Goal: Complete application form

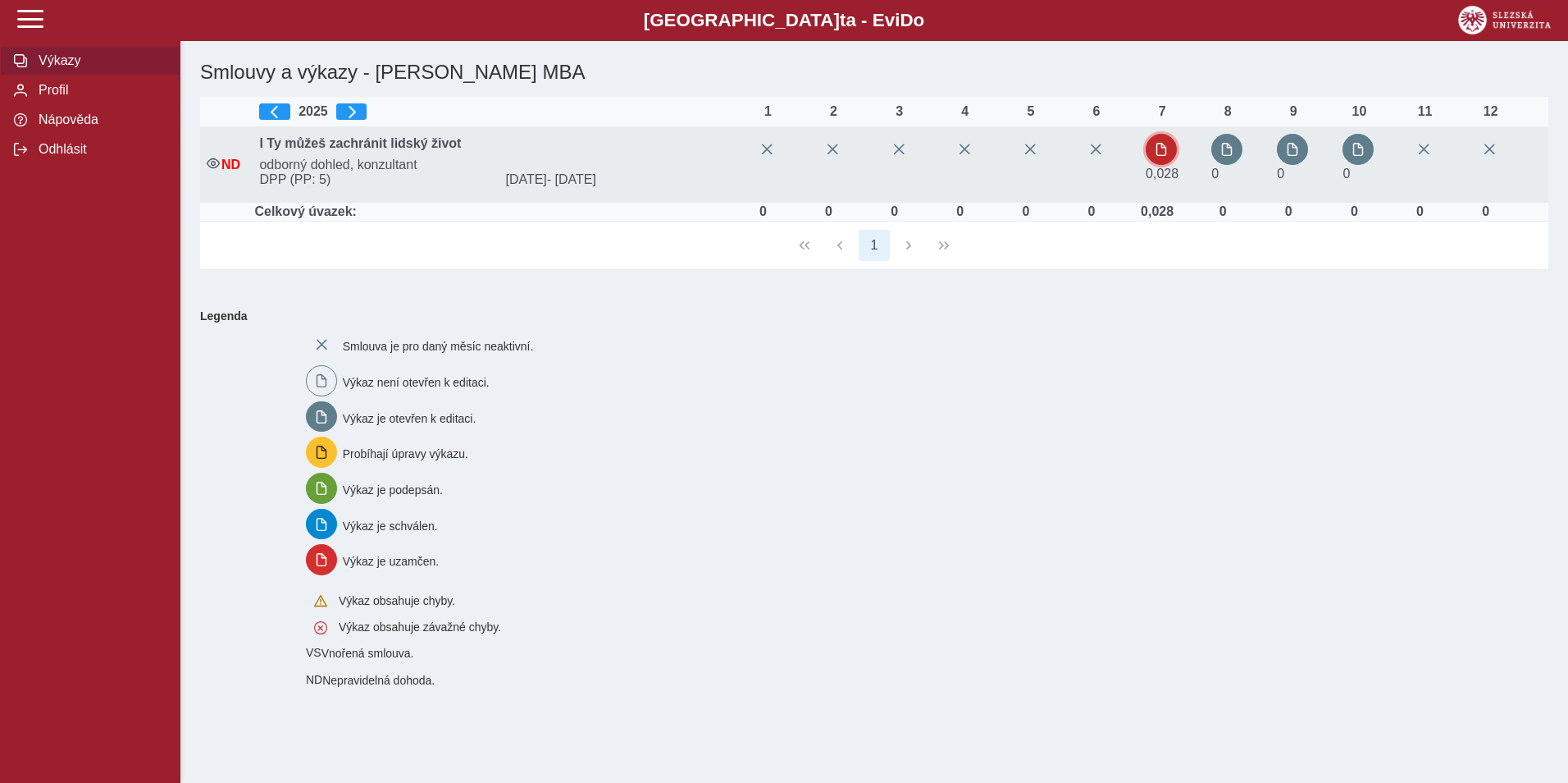
click at [1167, 157] on button "button" at bounding box center [1161, 150] width 31 height 31
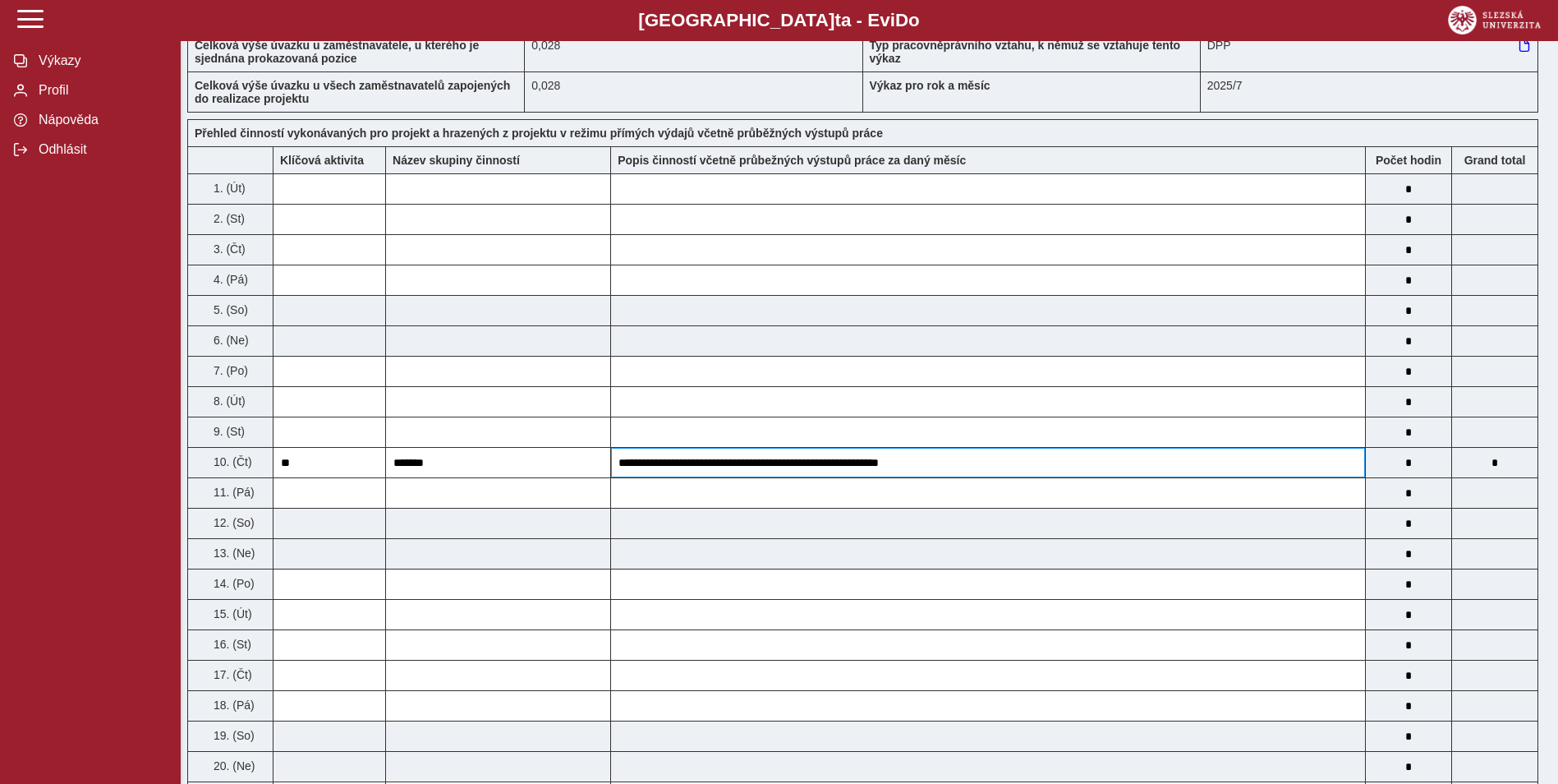
scroll to position [246, 0]
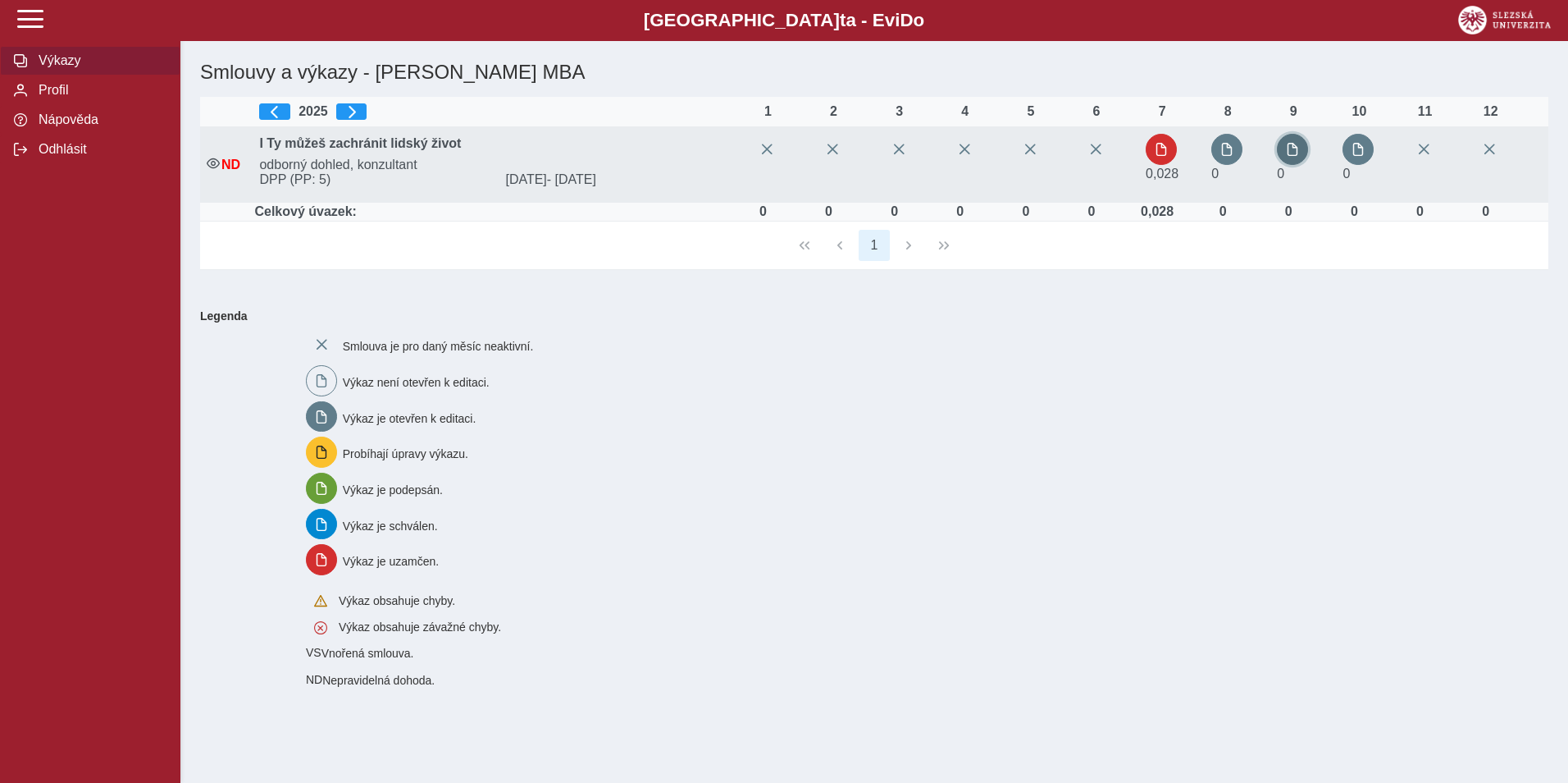
click at [1297, 152] on span "button" at bounding box center [1292, 149] width 13 height 13
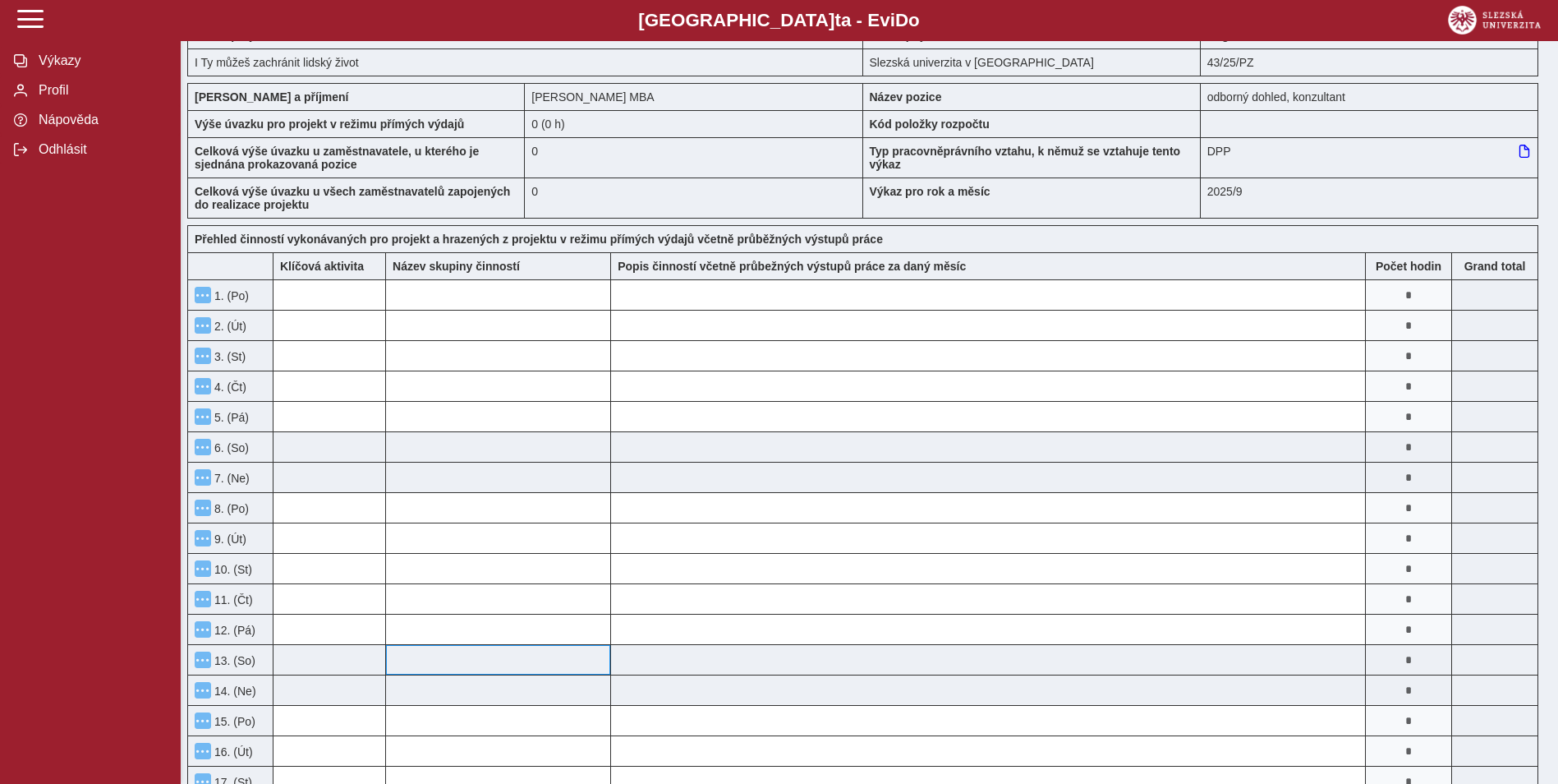
scroll to position [164, 0]
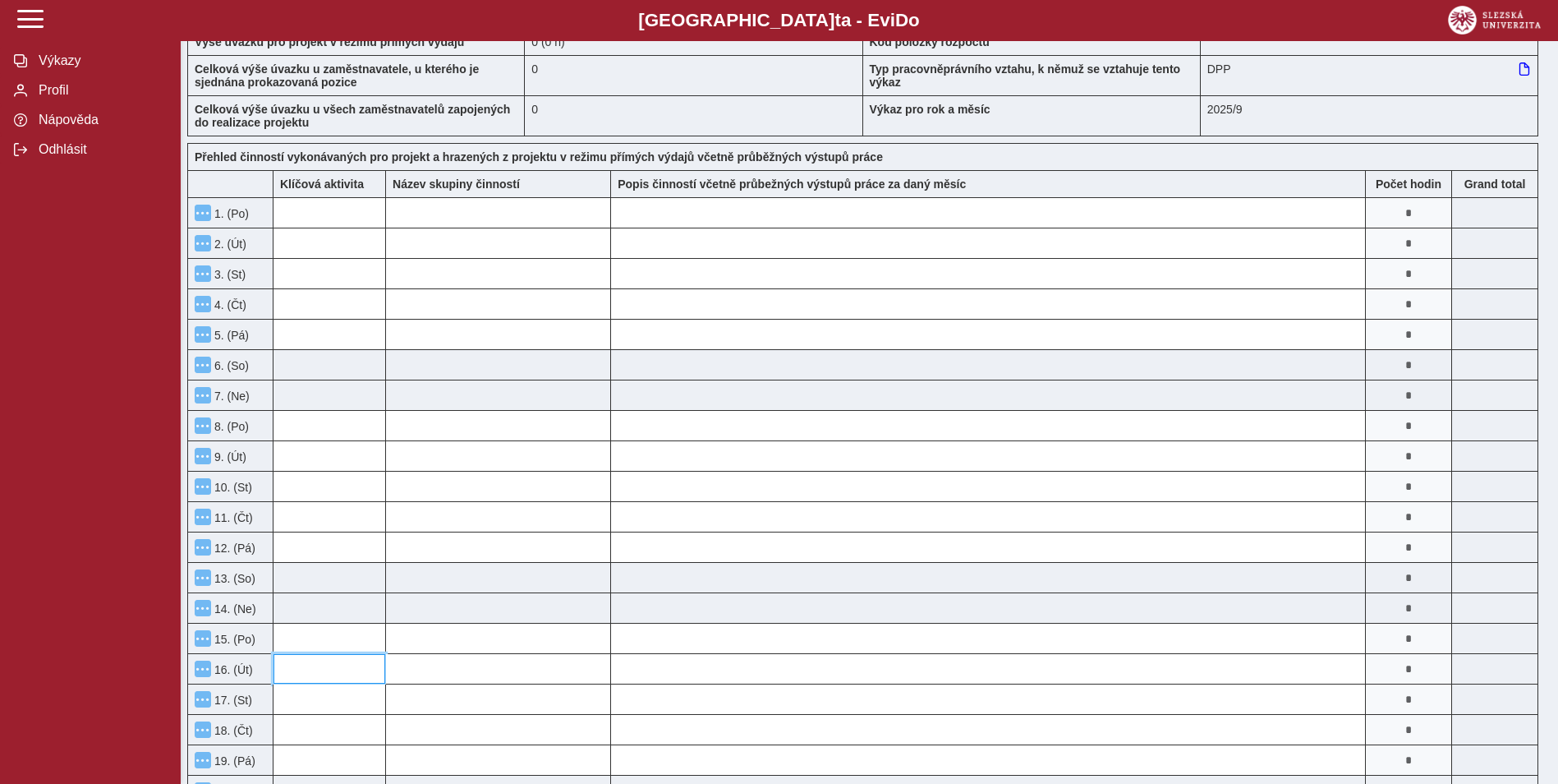
click at [331, 672] on input at bounding box center [329, 668] width 112 height 30
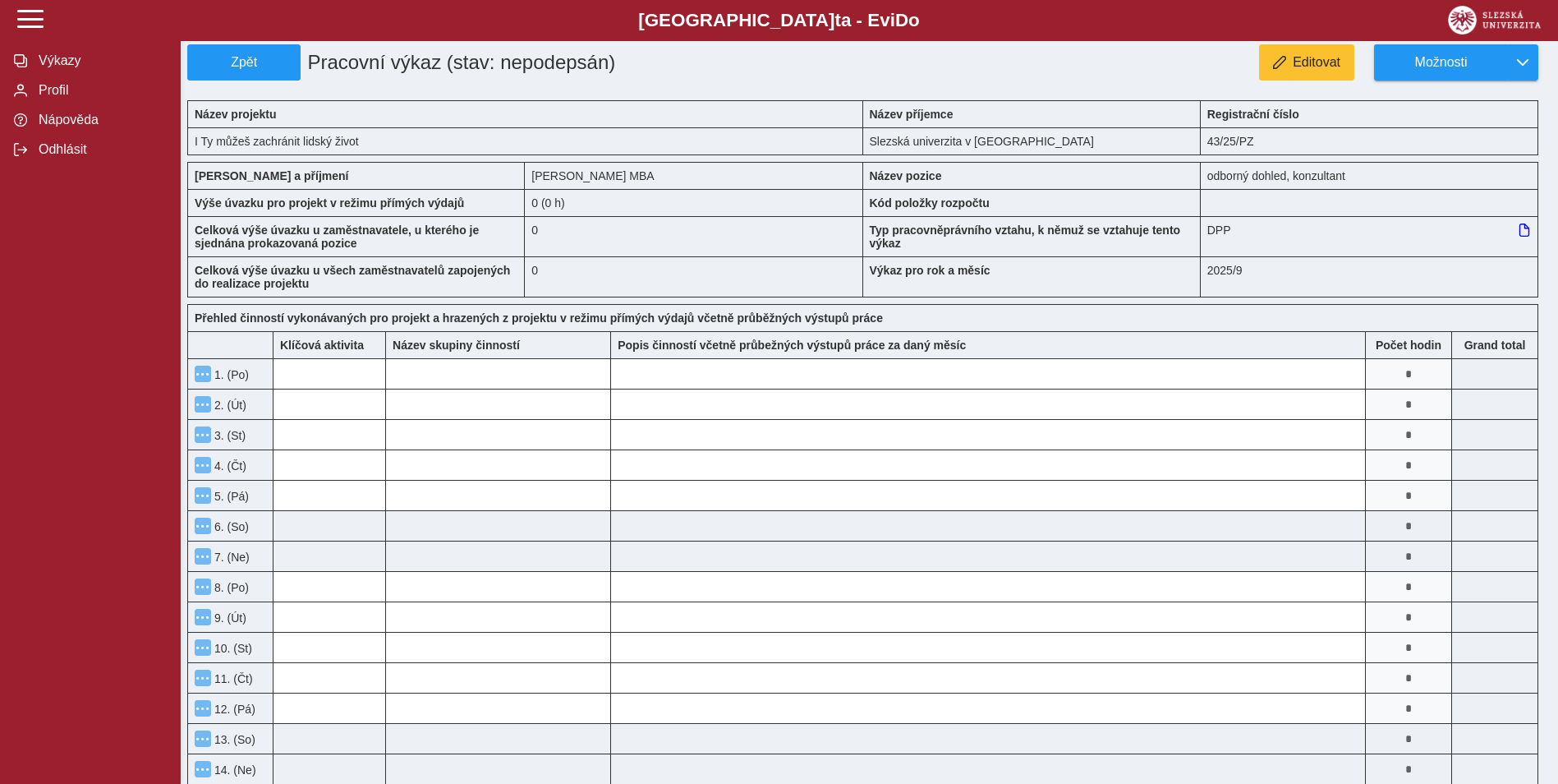
scroll to position [0, 0]
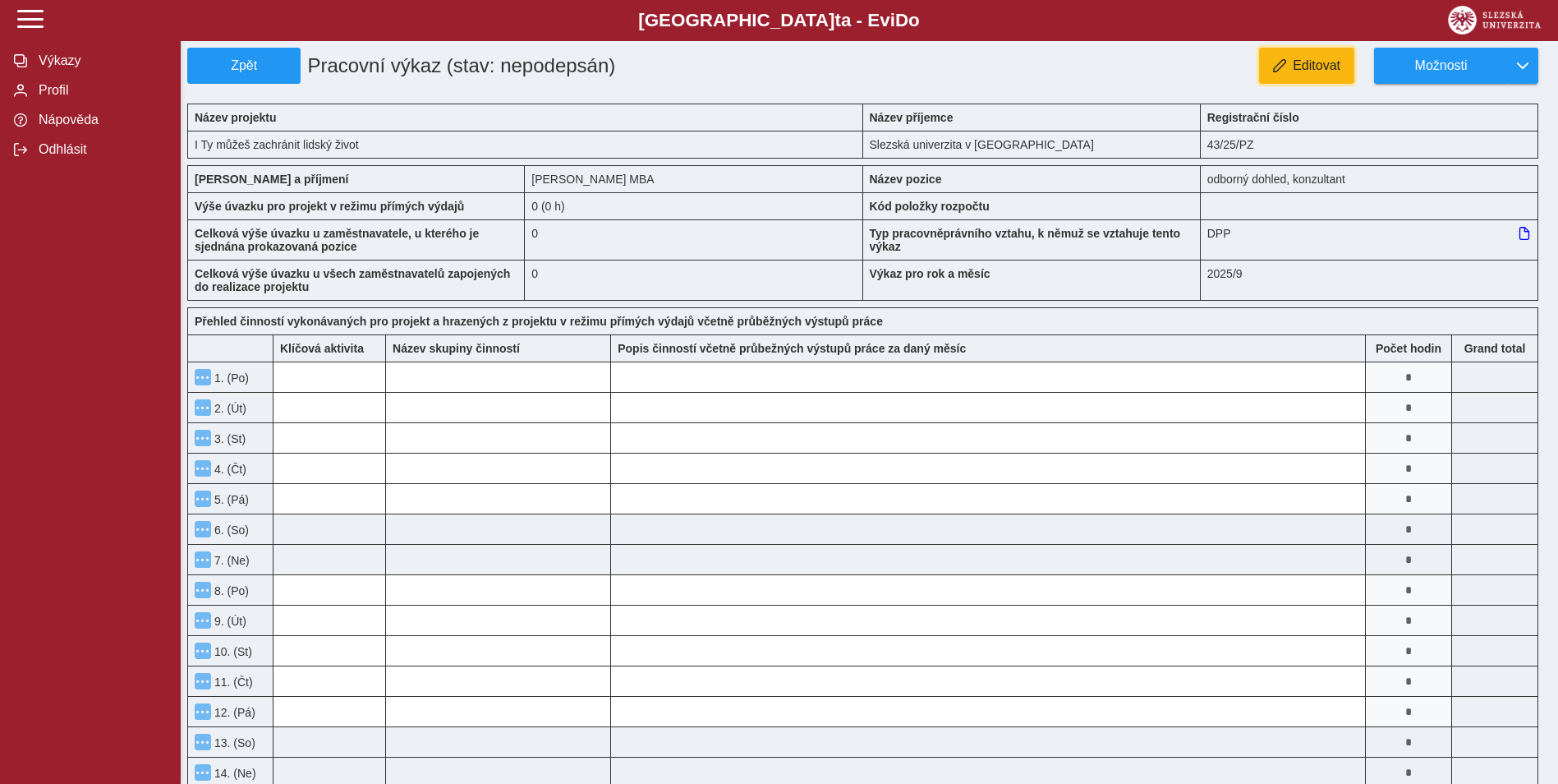
click at [1310, 65] on span "Editovat" at bounding box center [1316, 66] width 47 height 15
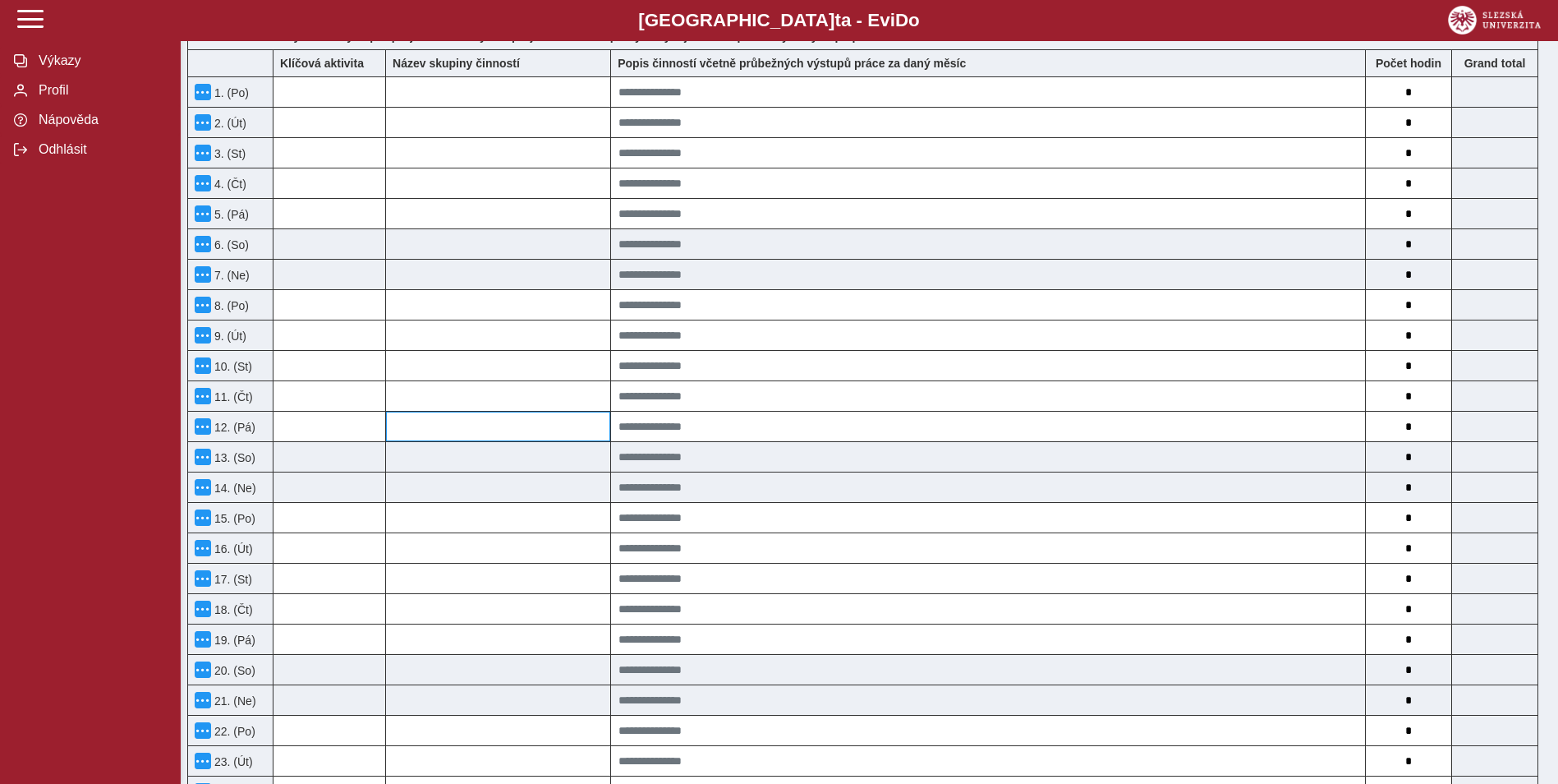
scroll to position [411, 0]
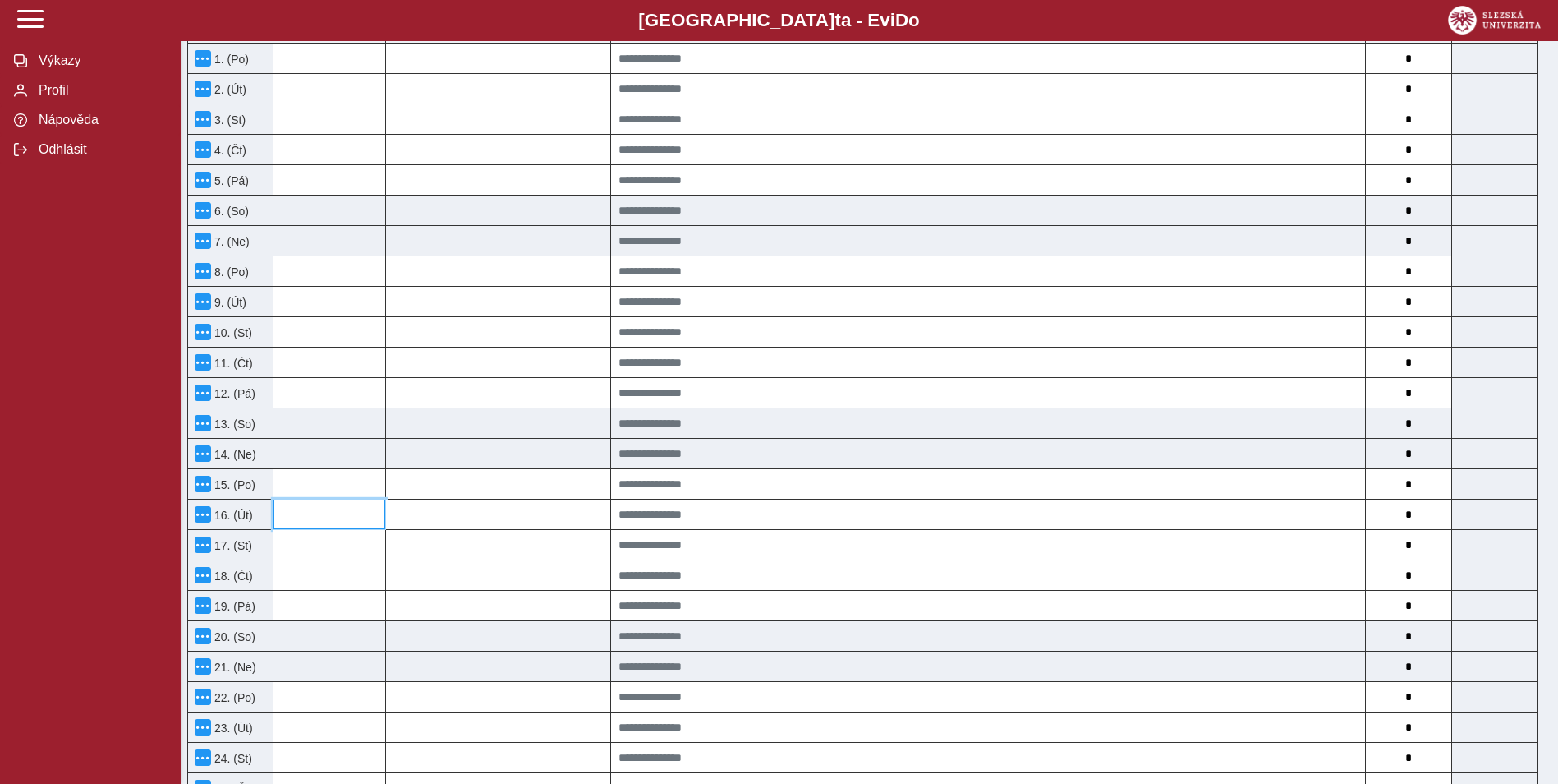
click at [321, 516] on input at bounding box center [329, 514] width 112 height 30
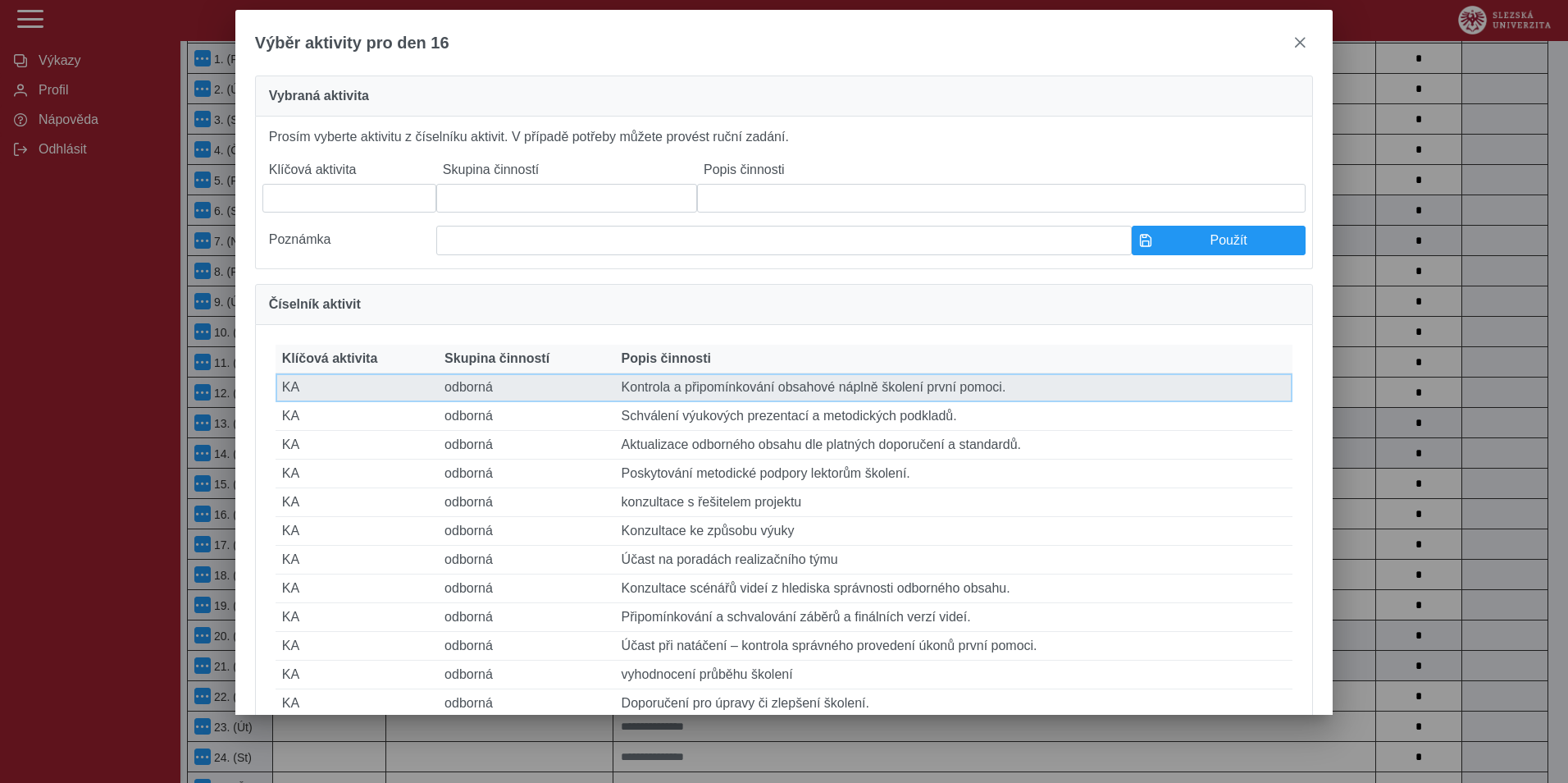
click at [396, 402] on td "Klíčová aktivita KA" at bounding box center [357, 387] width 163 height 29
type input "**"
type input "*******"
type input "**********"
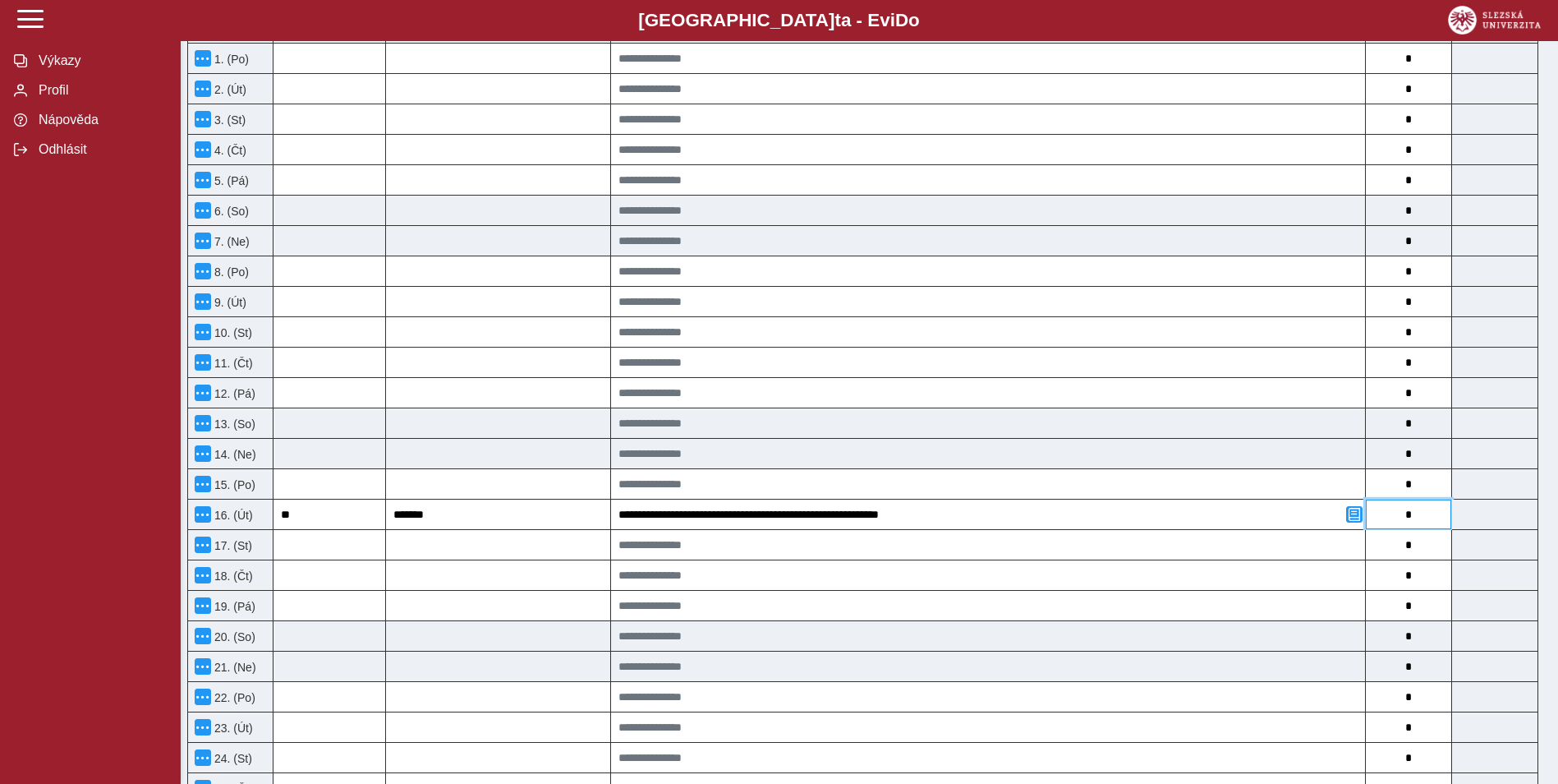
click at [1415, 518] on input "*" at bounding box center [1409, 514] width 85 height 30
type input "**"
type input "*"
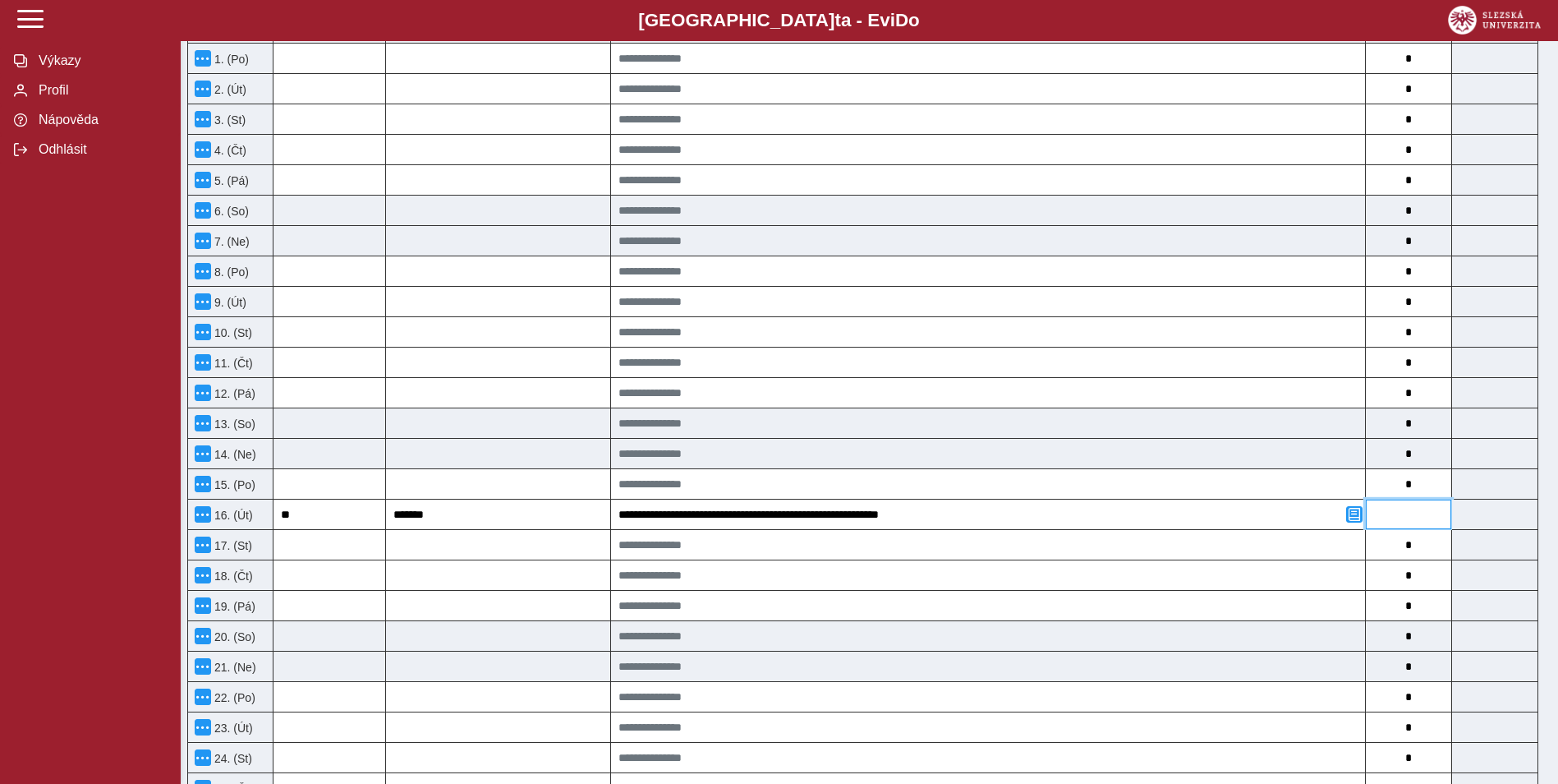
type input "*"
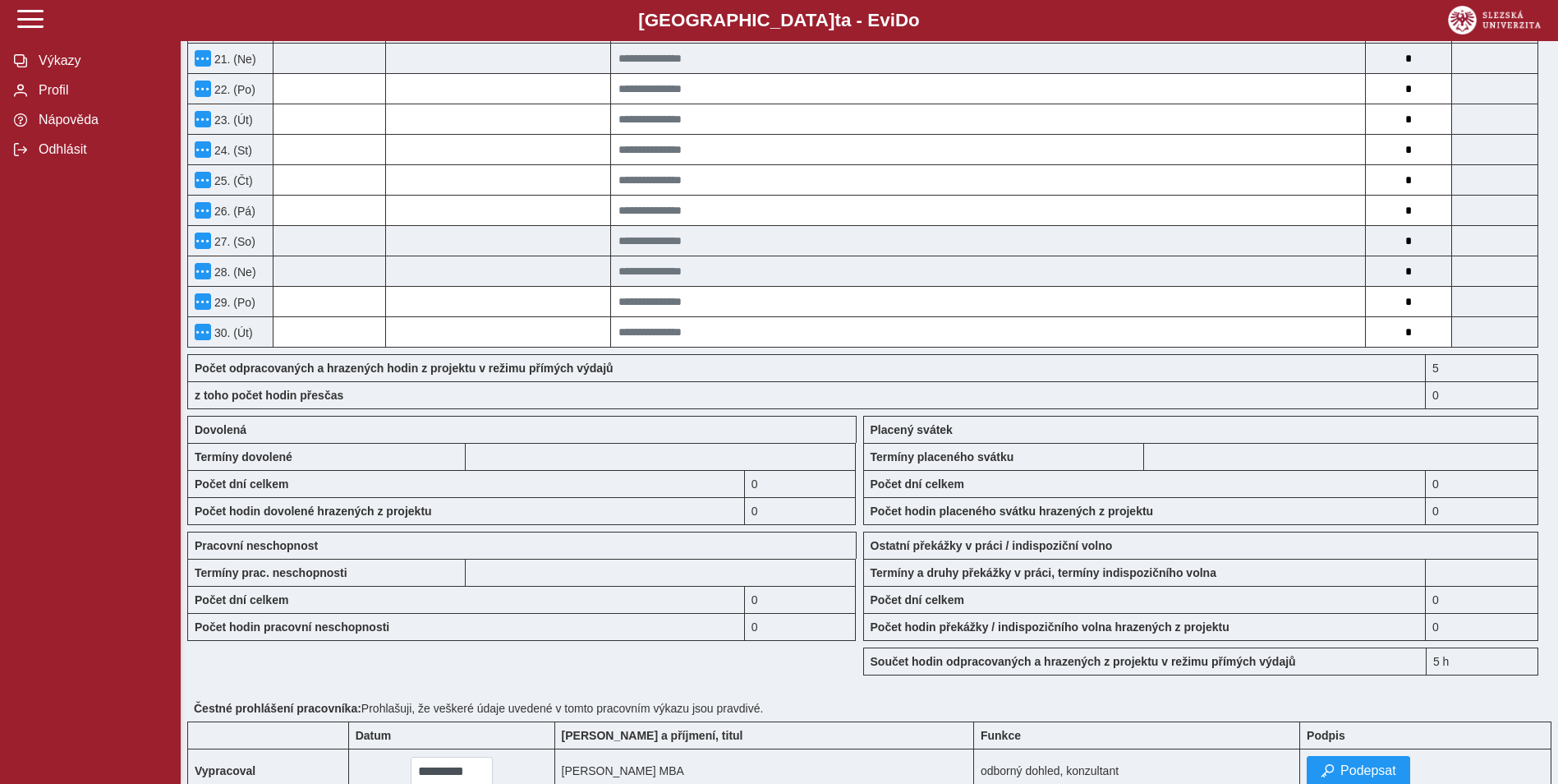
scroll to position [1104, 0]
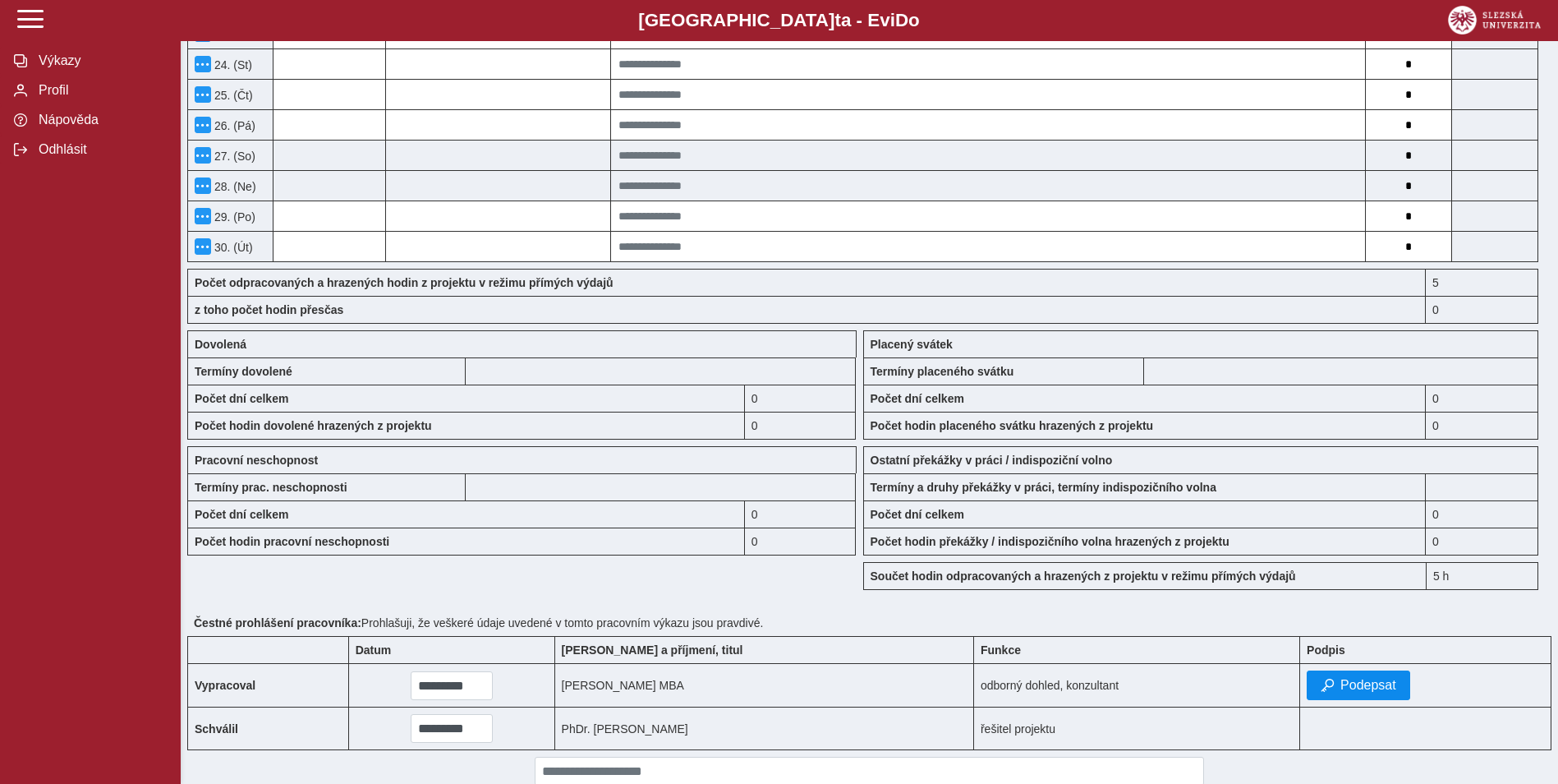
type input "*"
click at [1322, 690] on button "Podepsat" at bounding box center [1359, 685] width 104 height 30
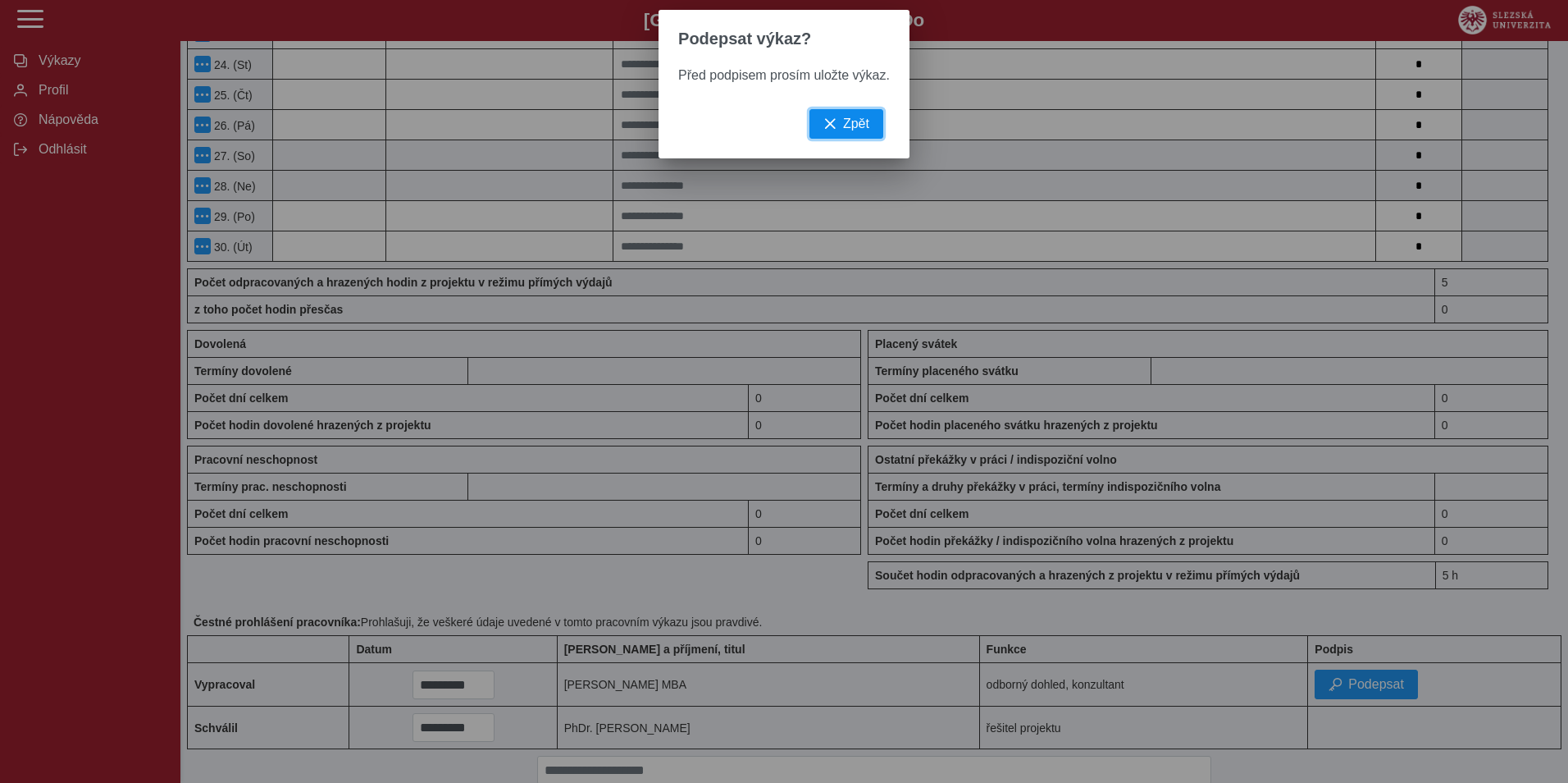
click at [844, 131] on span "Zpět" at bounding box center [856, 124] width 26 height 15
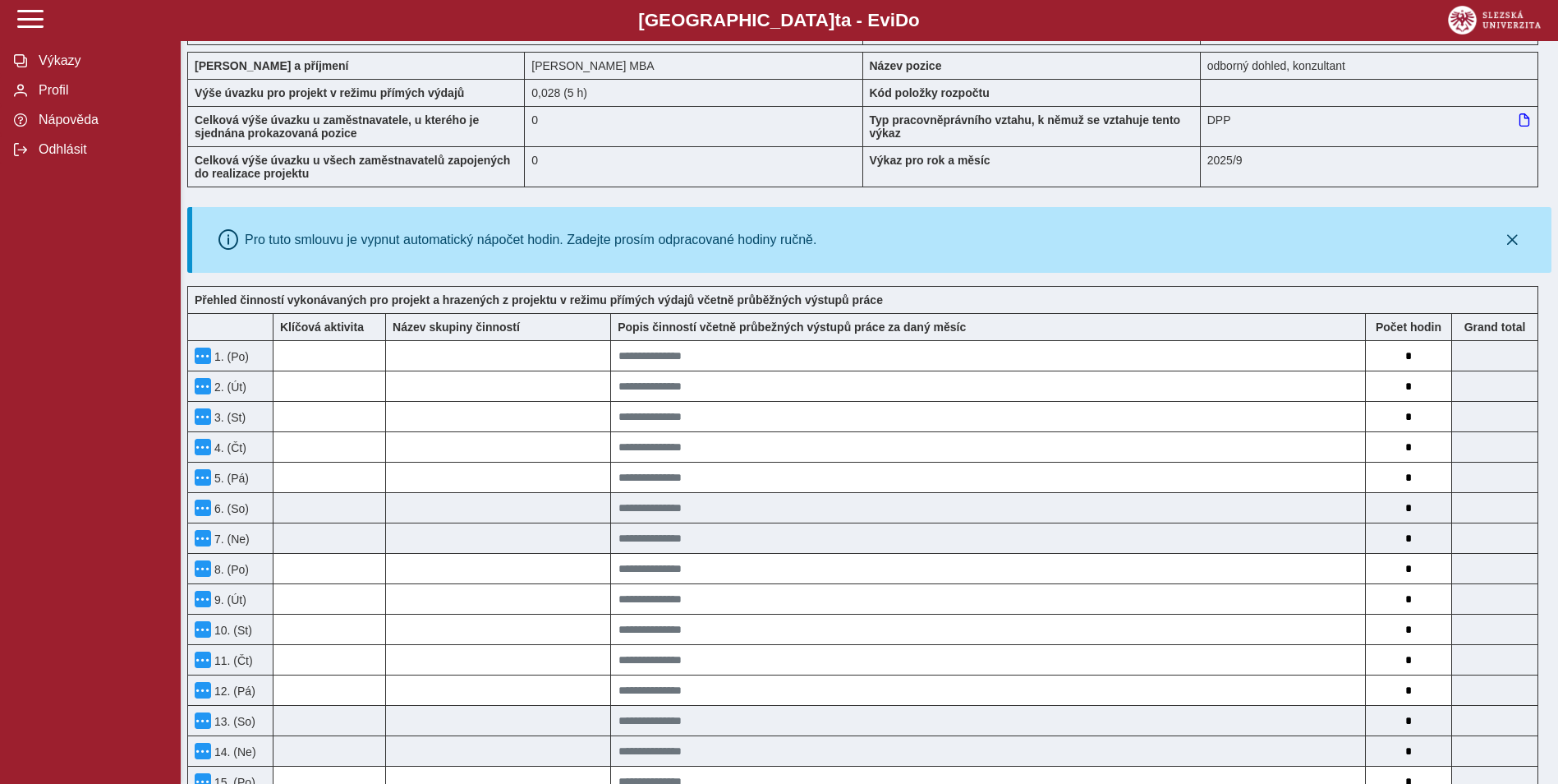
scroll to position [0, 0]
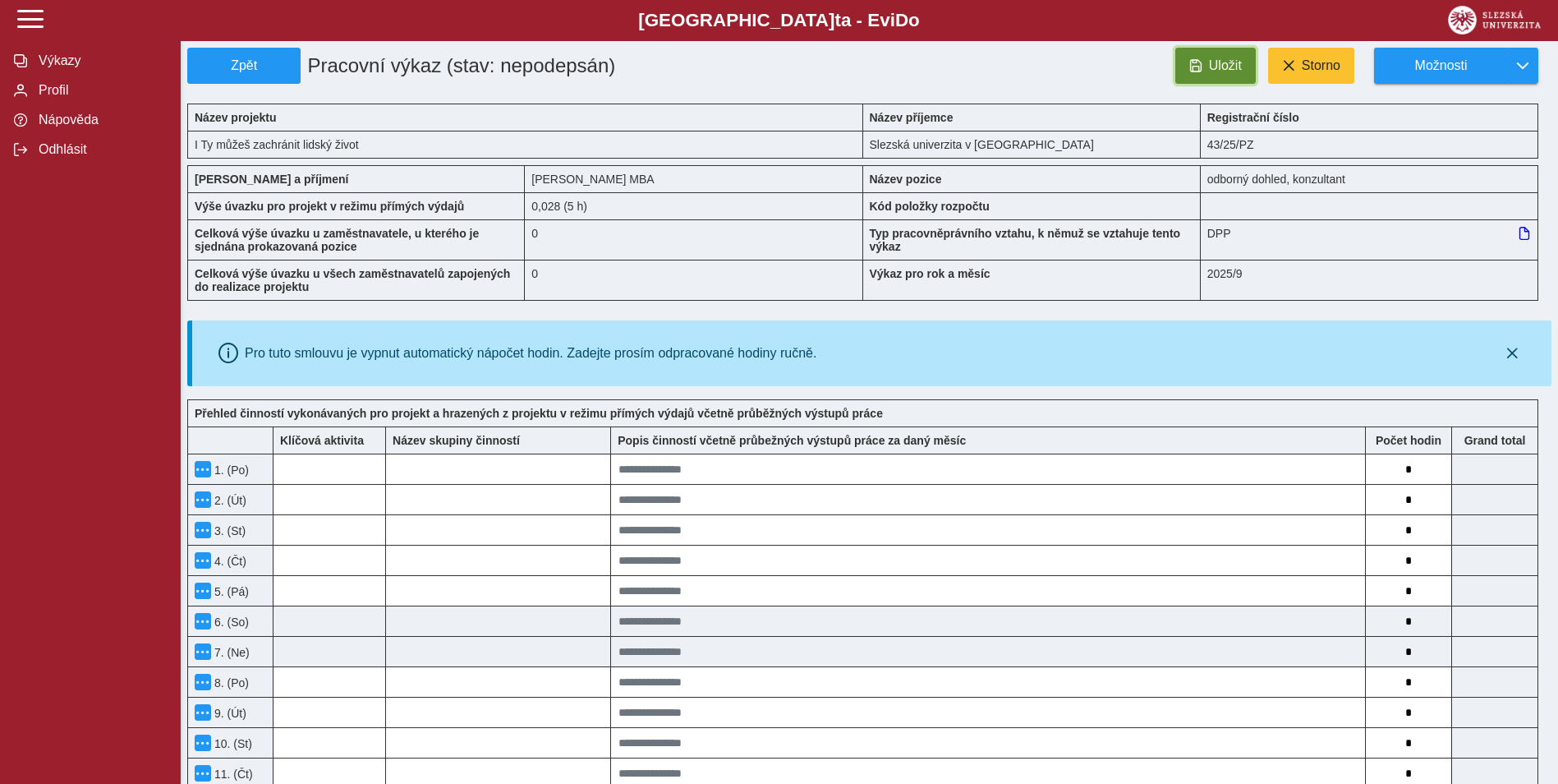
click at [1212, 66] on span "Uložit" at bounding box center [1225, 66] width 32 height 15
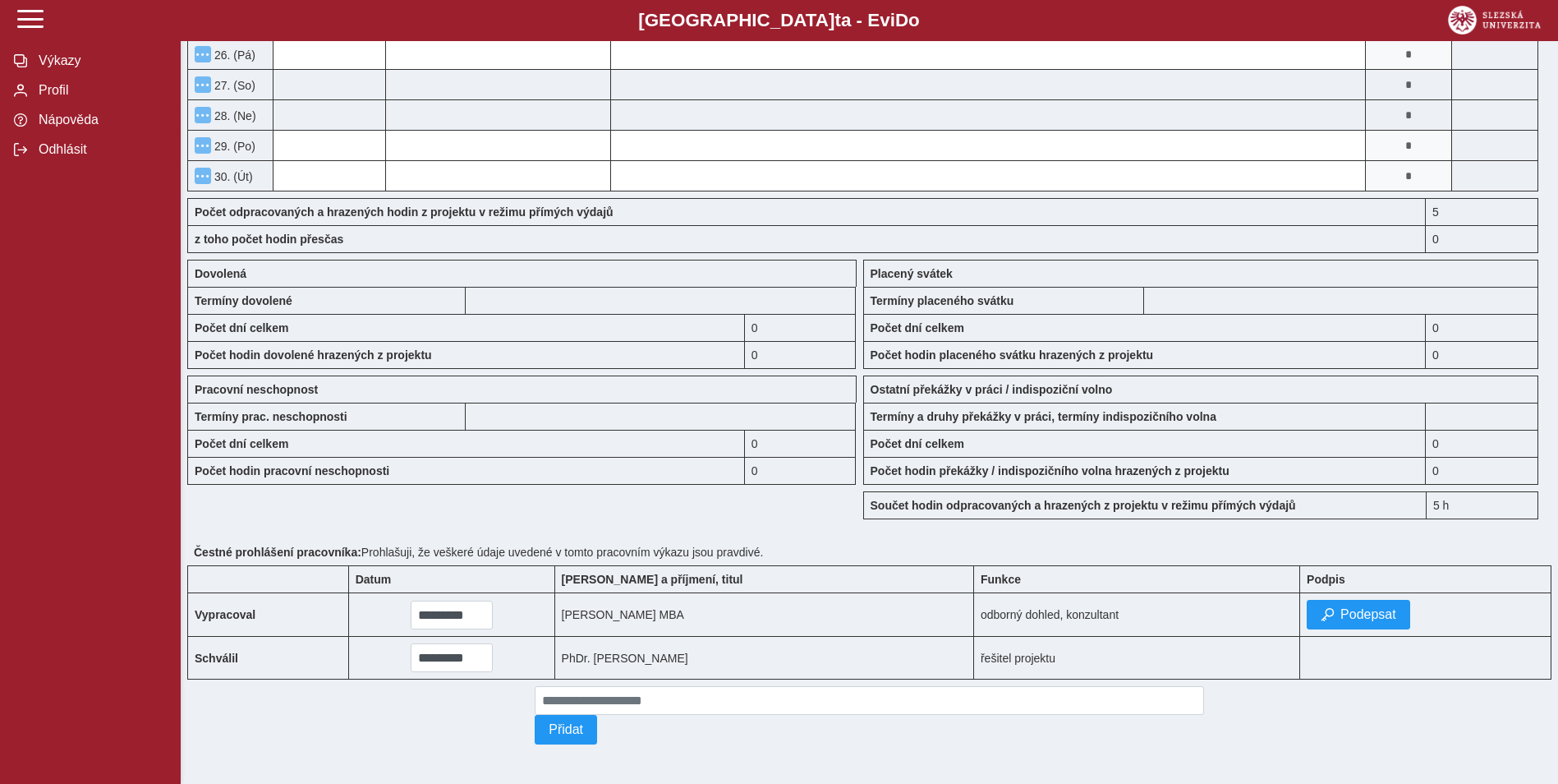
scroll to position [1094, 0]
click at [1355, 612] on span "Podepsat" at bounding box center [1368, 615] width 56 height 15
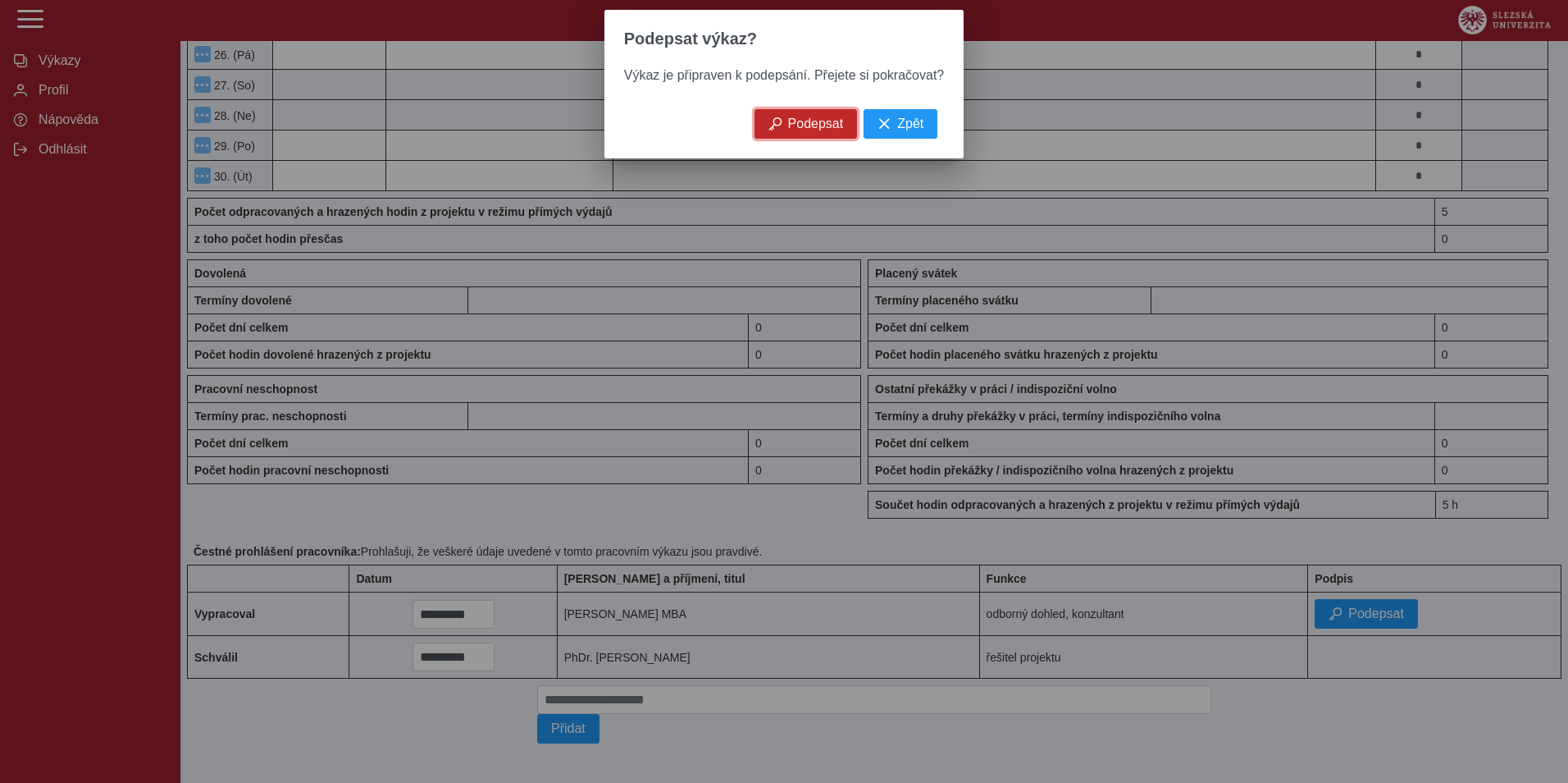
click at [806, 139] on button "Podepsat" at bounding box center [806, 124] width 103 height 30
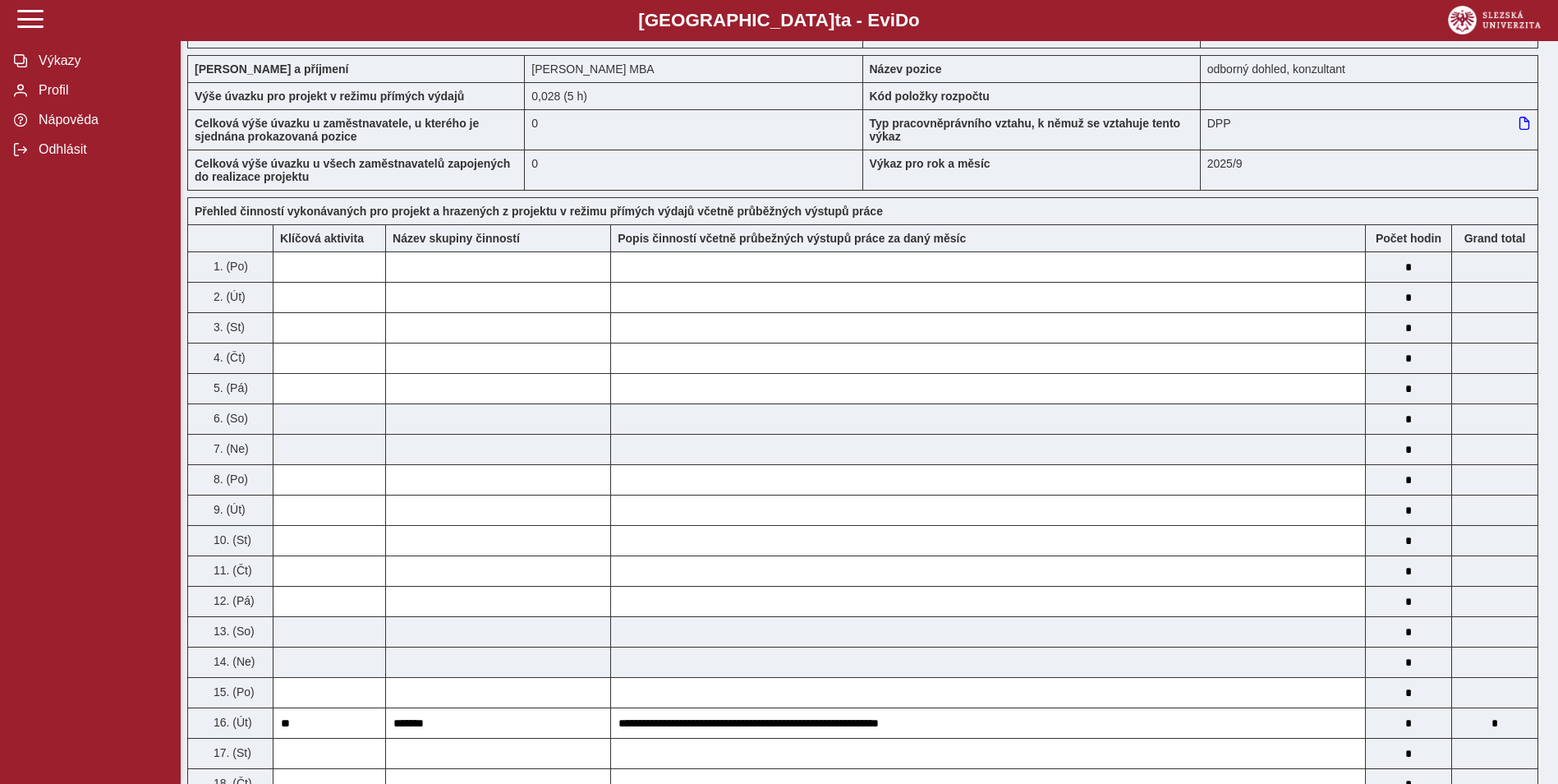
scroll to position [0, 0]
